Goal: Task Accomplishment & Management: Manage account settings

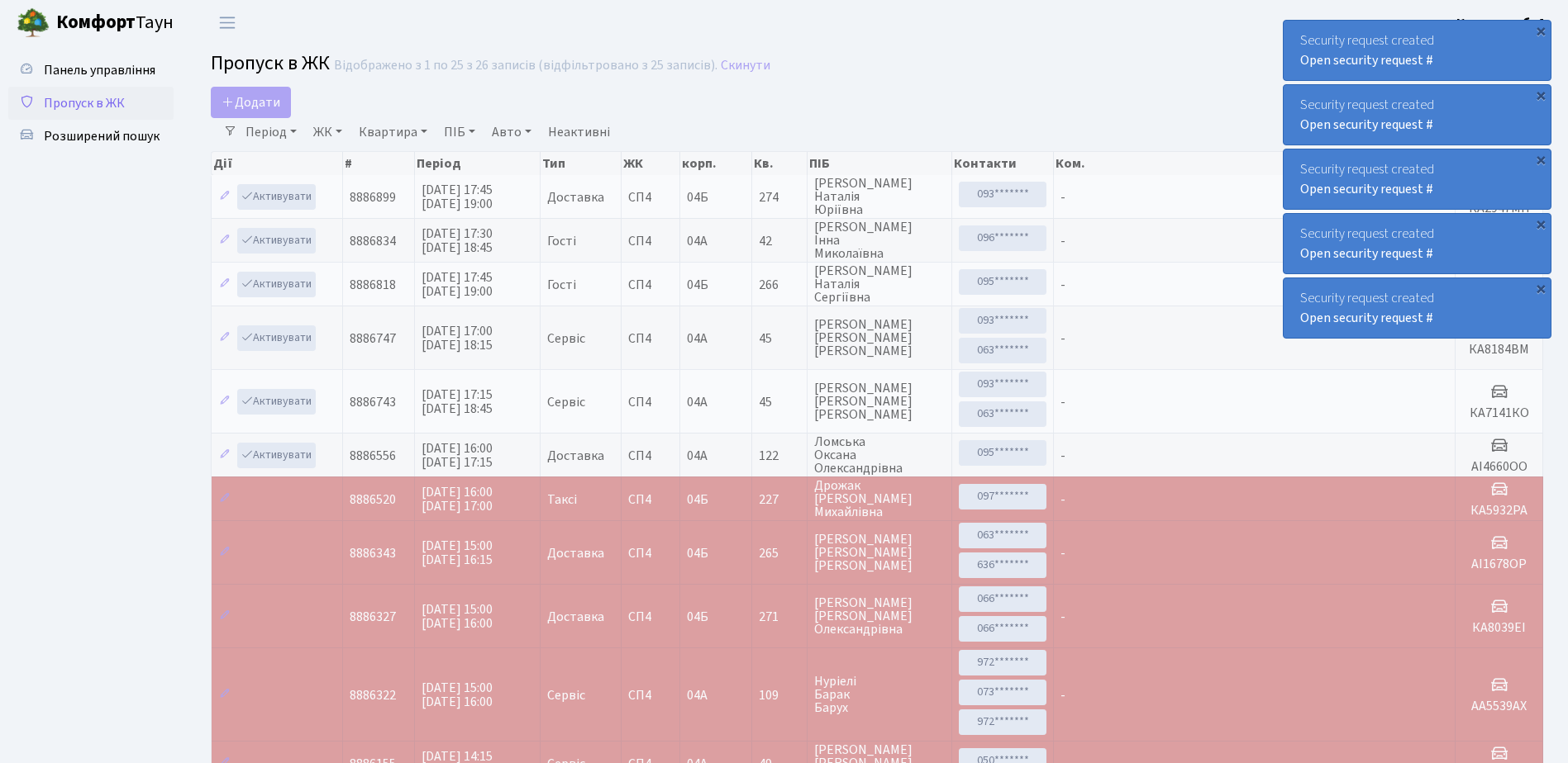
select select "25"
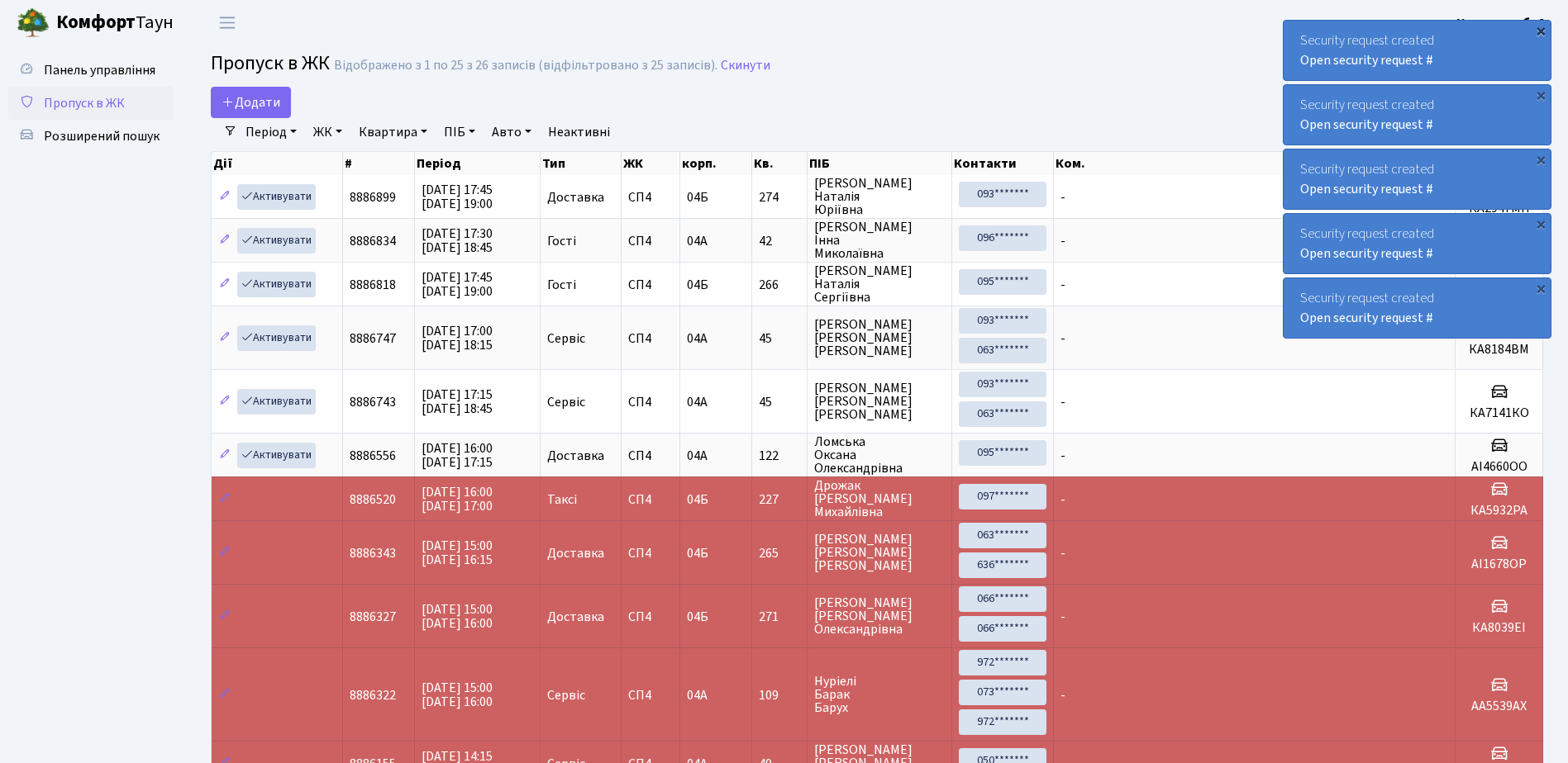
click at [1541, 27] on div "×" at bounding box center [1540, 30] width 17 height 17
click at [1540, 29] on div "×" at bounding box center [1540, 30] width 17 height 17
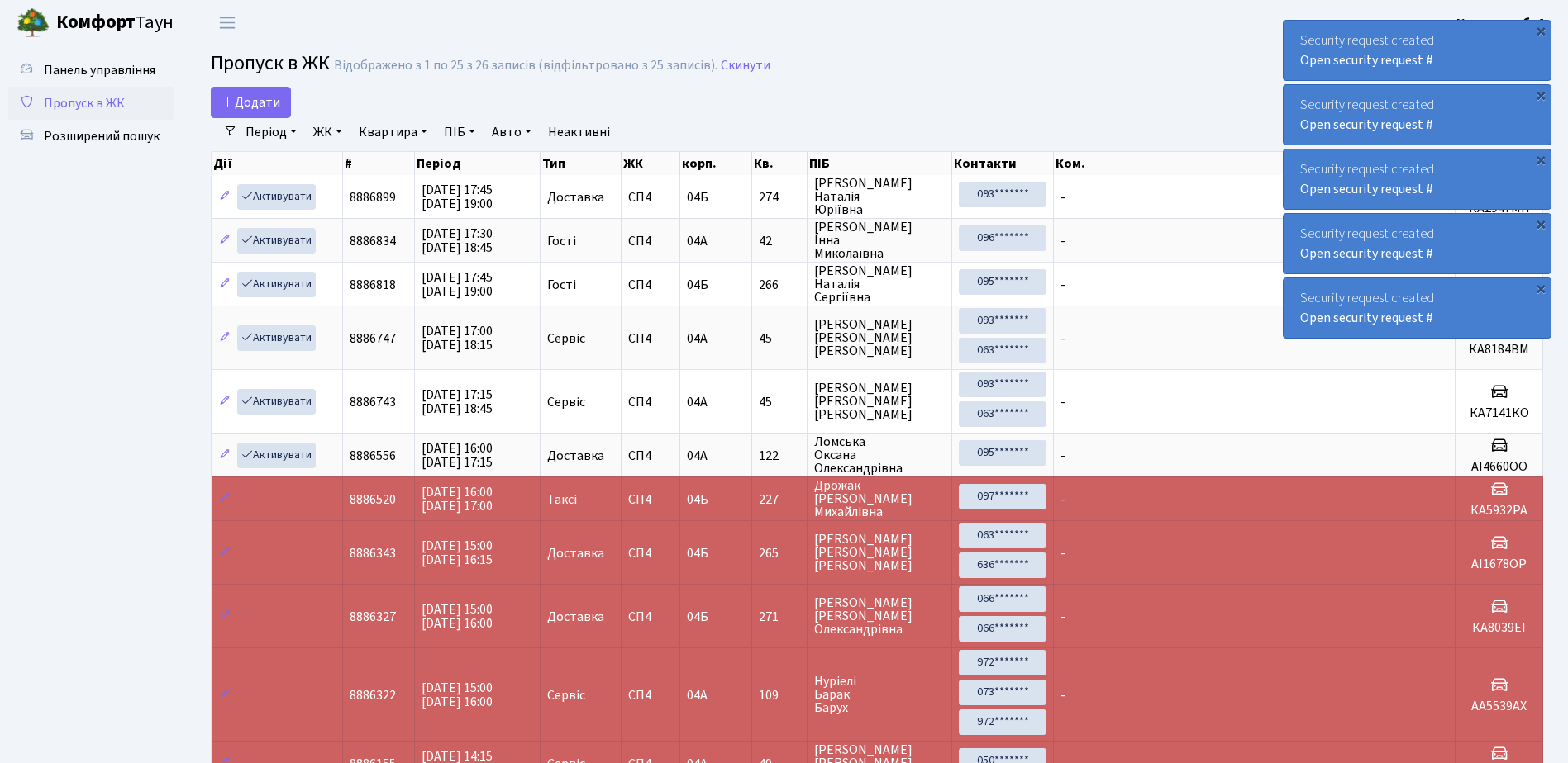
click at [1540, 29] on div "×" at bounding box center [1540, 30] width 17 height 17
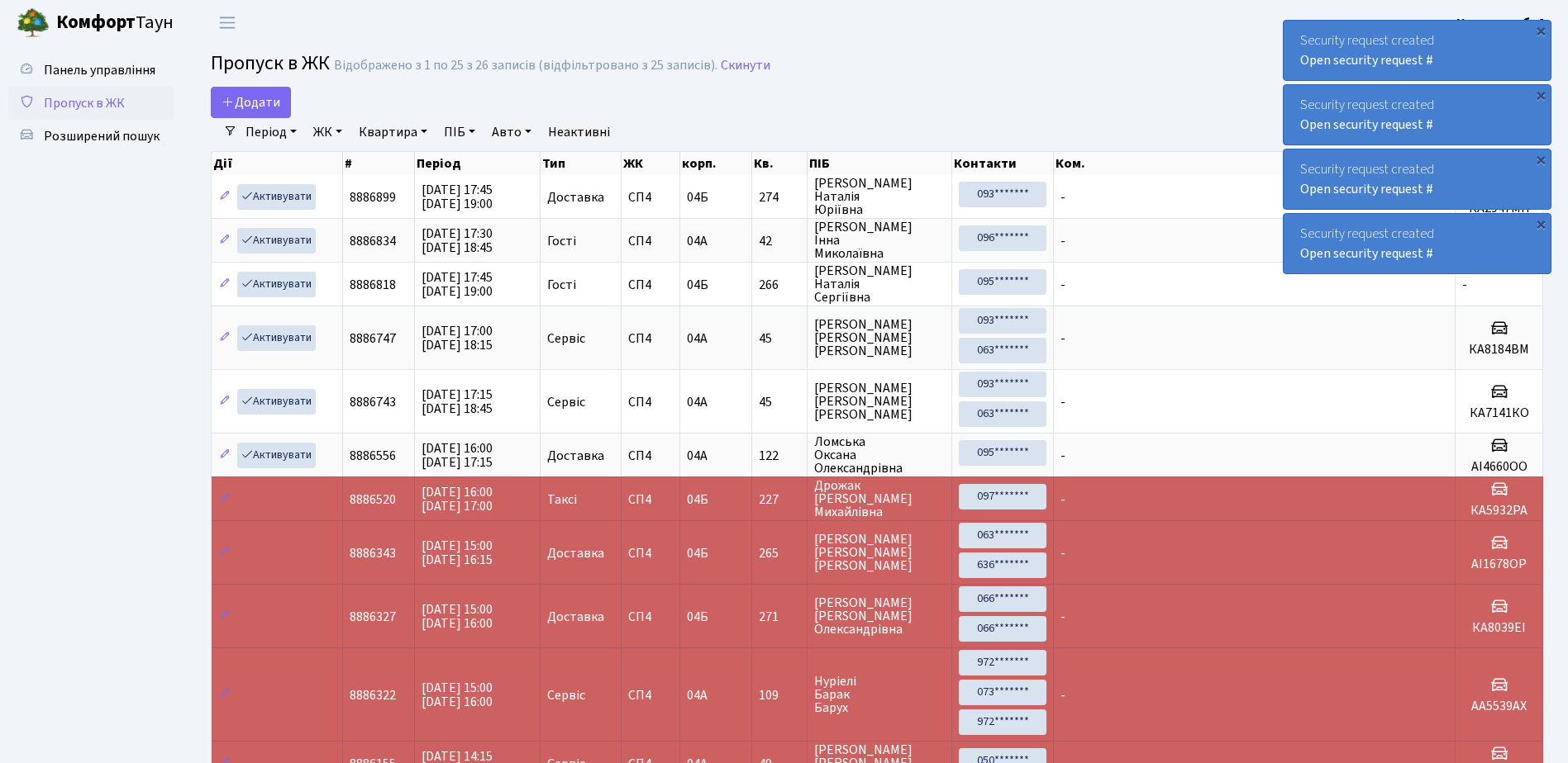
click at [1540, 29] on div "×" at bounding box center [1540, 30] width 17 height 17
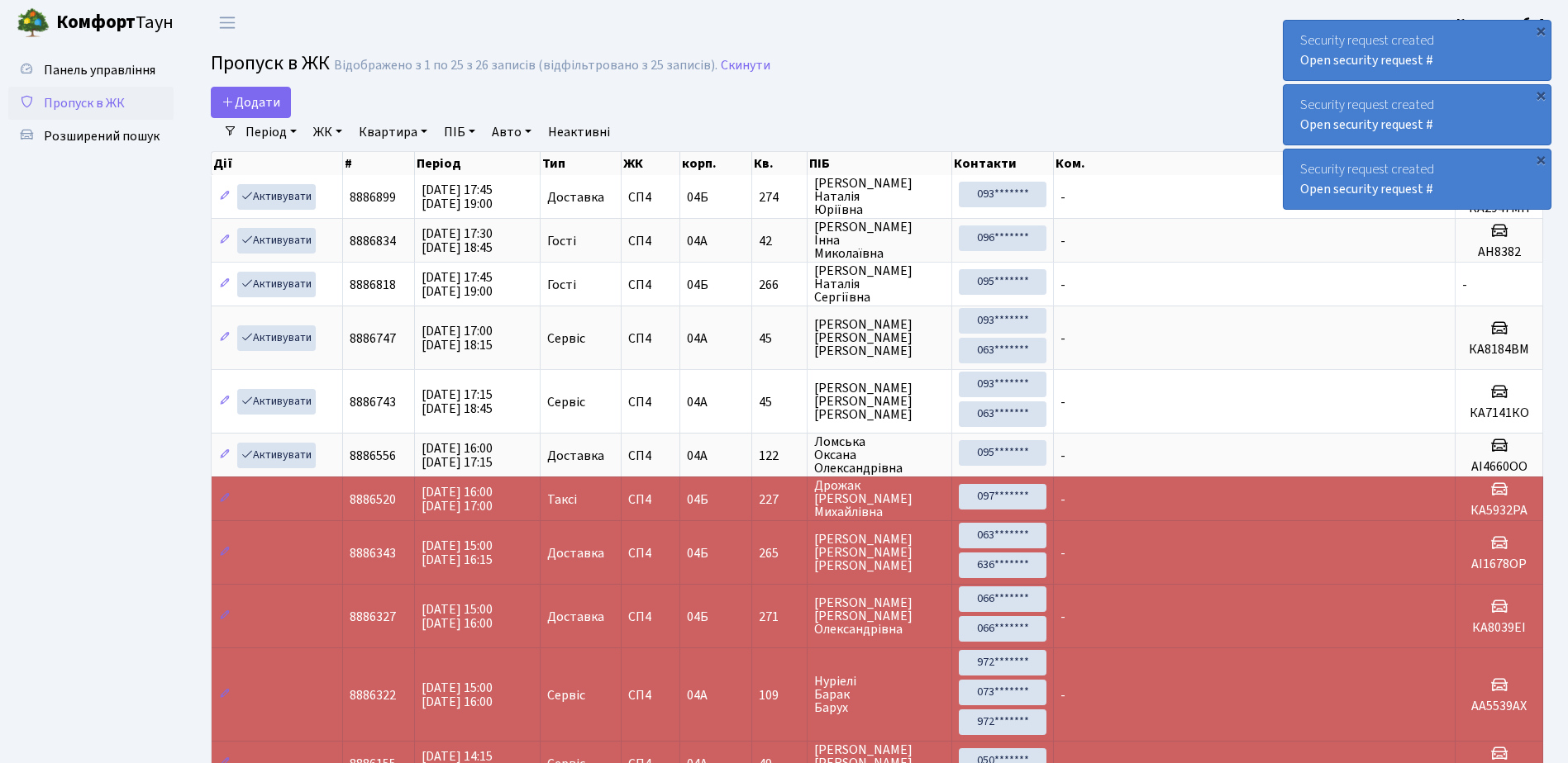
click at [1540, 29] on div "×" at bounding box center [1540, 30] width 17 height 17
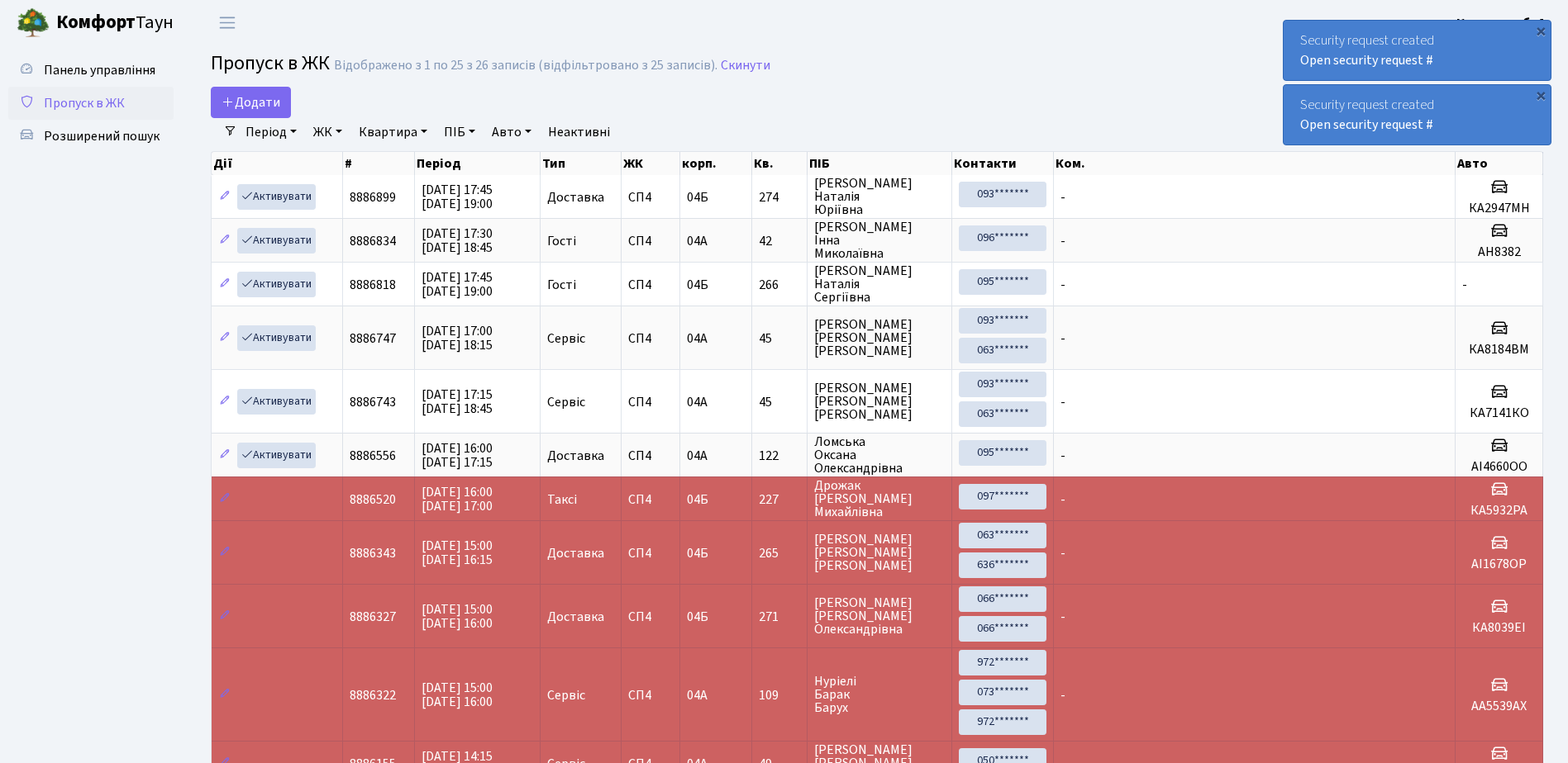
click at [1540, 29] on div "×" at bounding box center [1540, 30] width 17 height 17
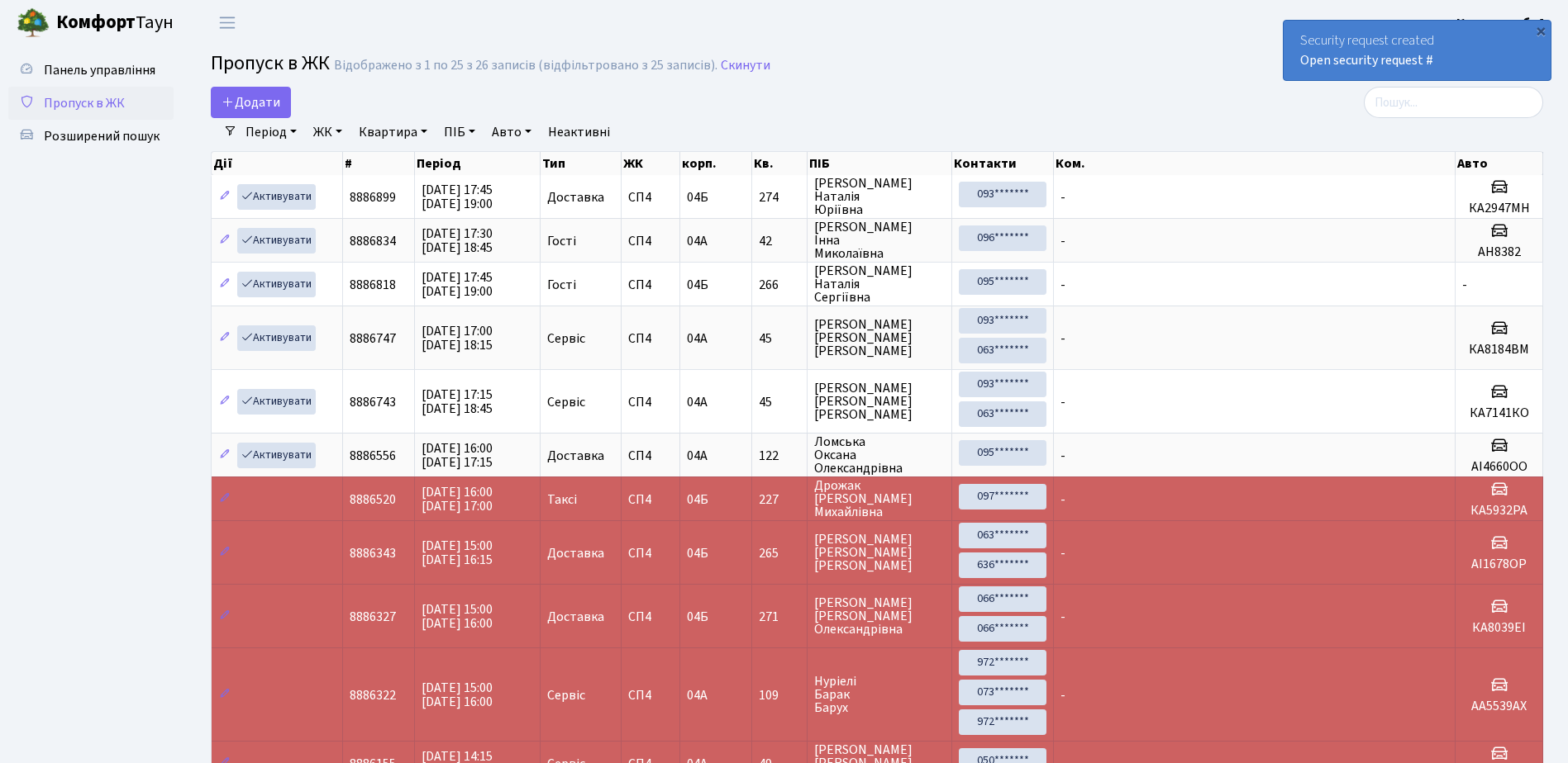
click at [1540, 29] on div "×" at bounding box center [1540, 30] width 17 height 17
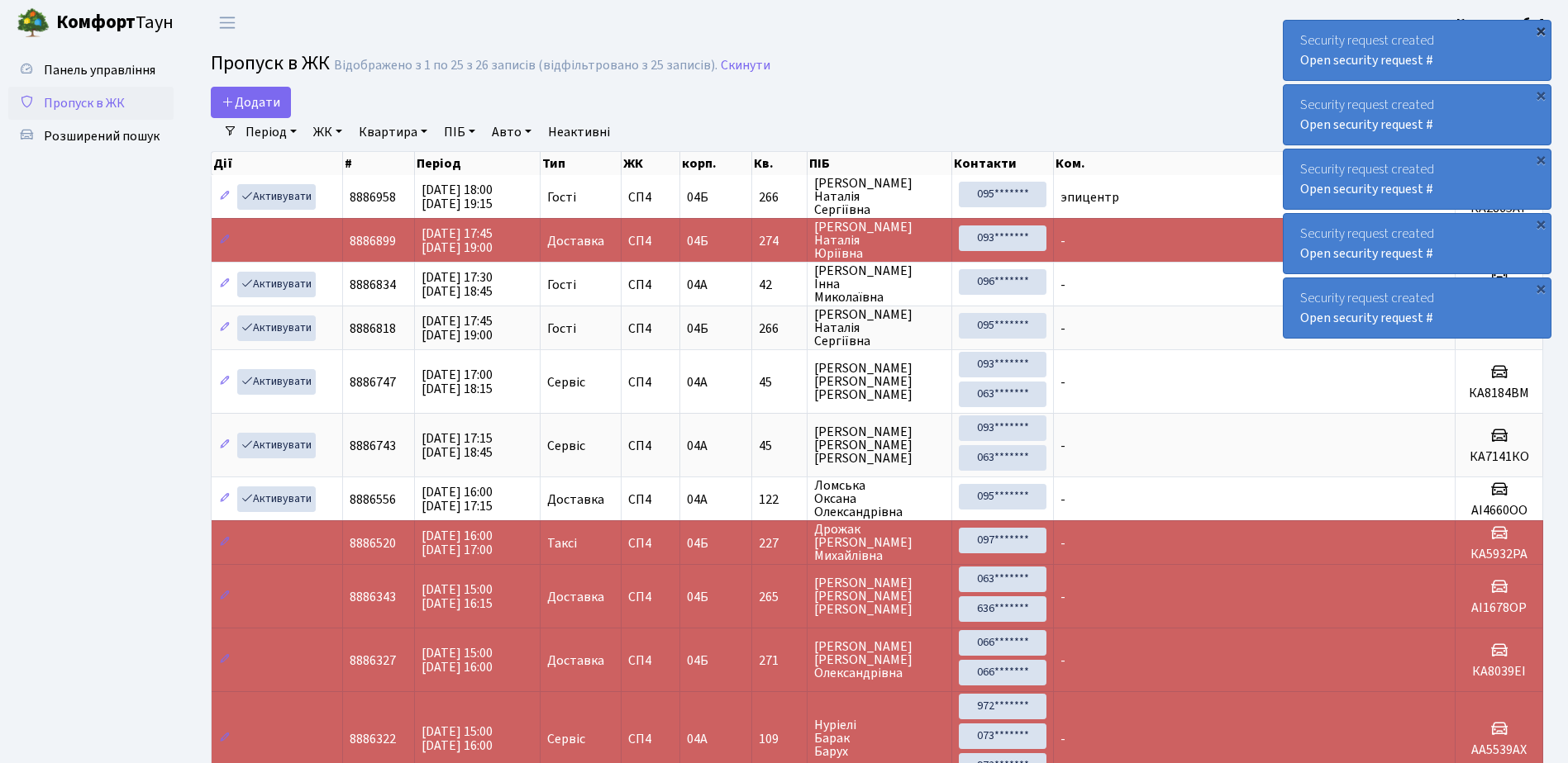
click at [1540, 28] on div "×" at bounding box center [1540, 30] width 17 height 17
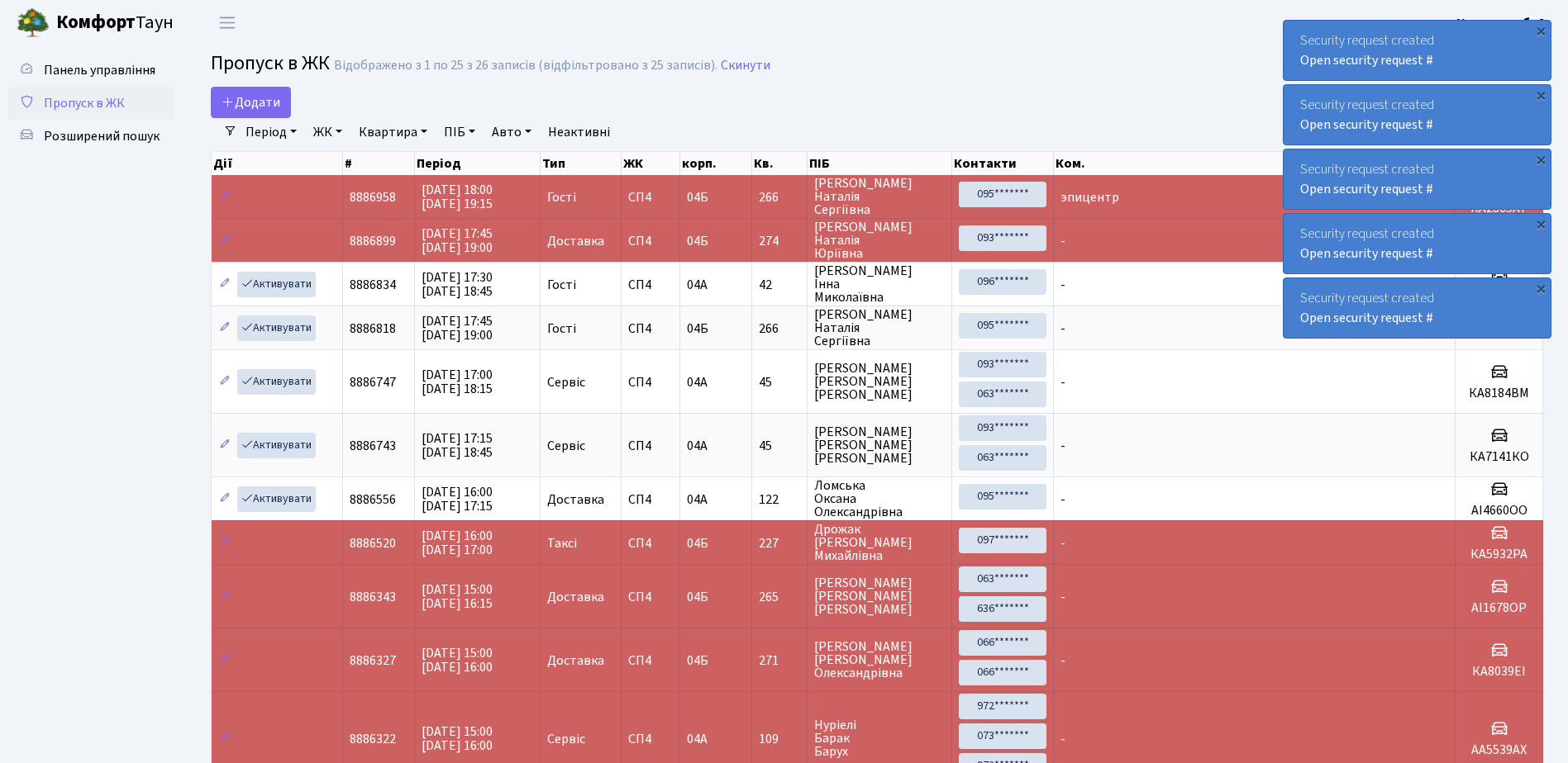
click at [1540, 28] on div "×" at bounding box center [1540, 30] width 17 height 17
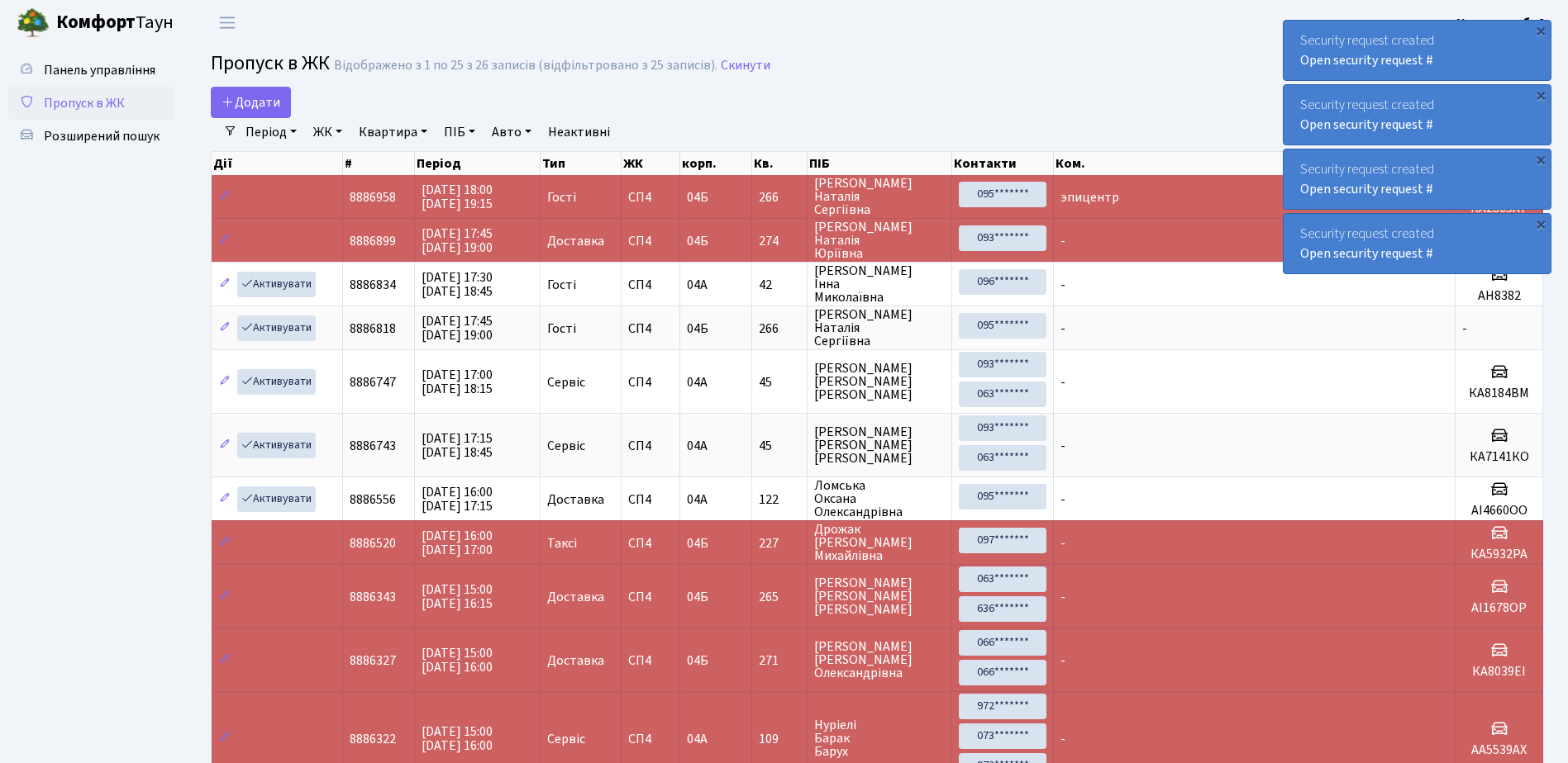
click at [1540, 28] on div "×" at bounding box center [1540, 30] width 17 height 17
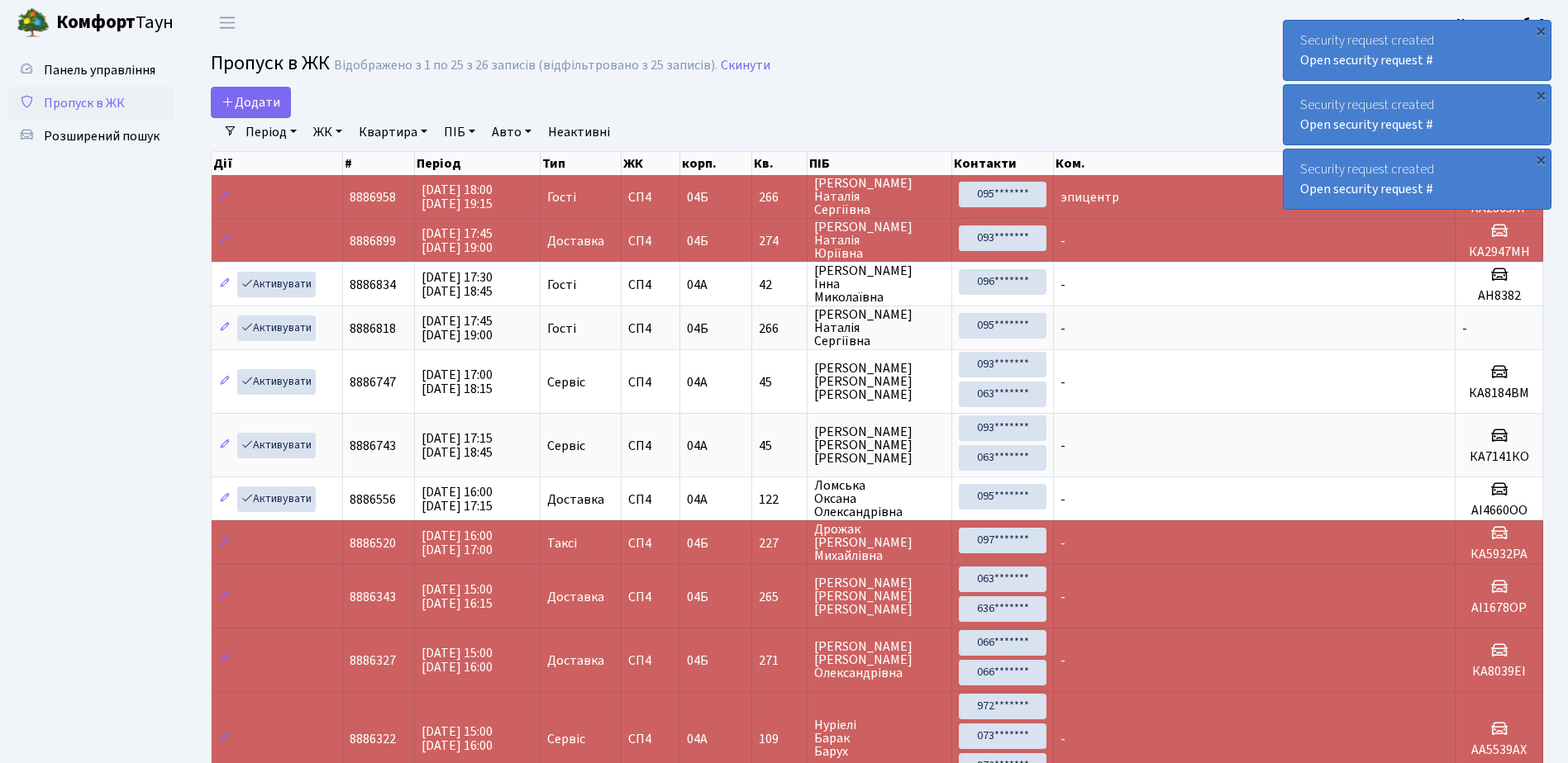
click at [1540, 28] on div "×" at bounding box center [1540, 30] width 17 height 17
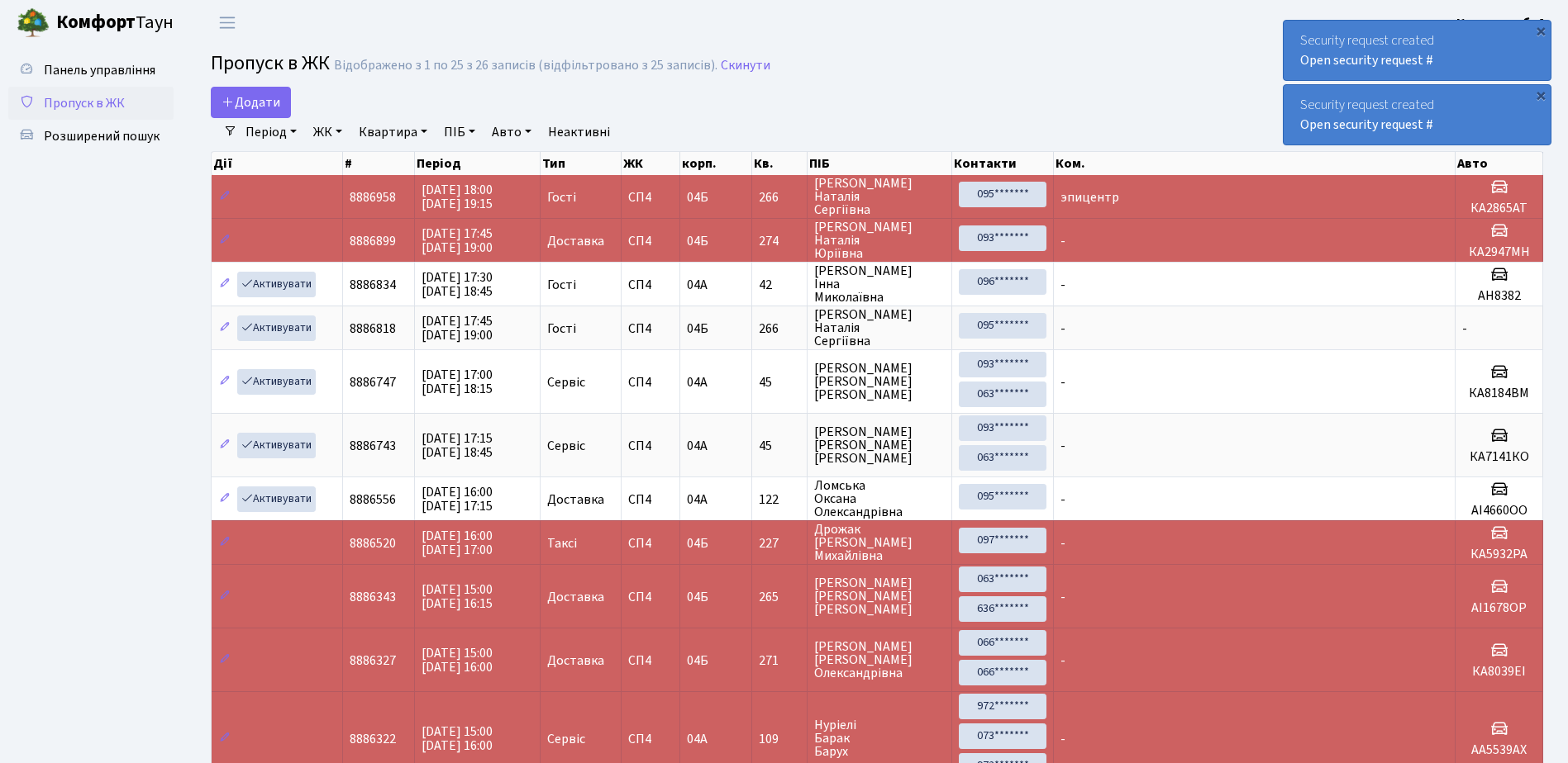
click at [1540, 28] on div "×" at bounding box center [1540, 30] width 17 height 17
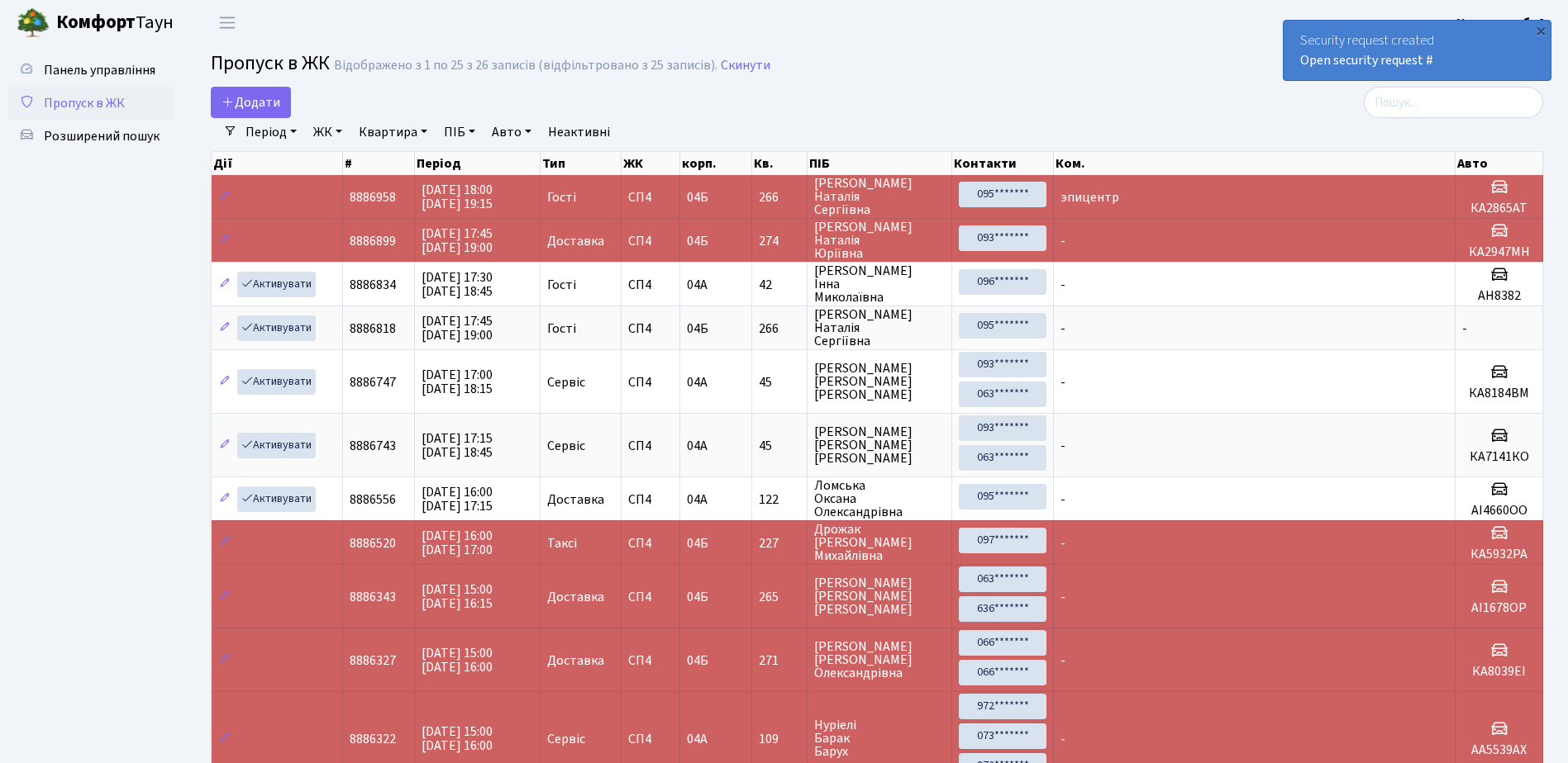
click at [1540, 28] on div "×" at bounding box center [1540, 30] width 17 height 17
